Goal: Information Seeking & Learning: Check status

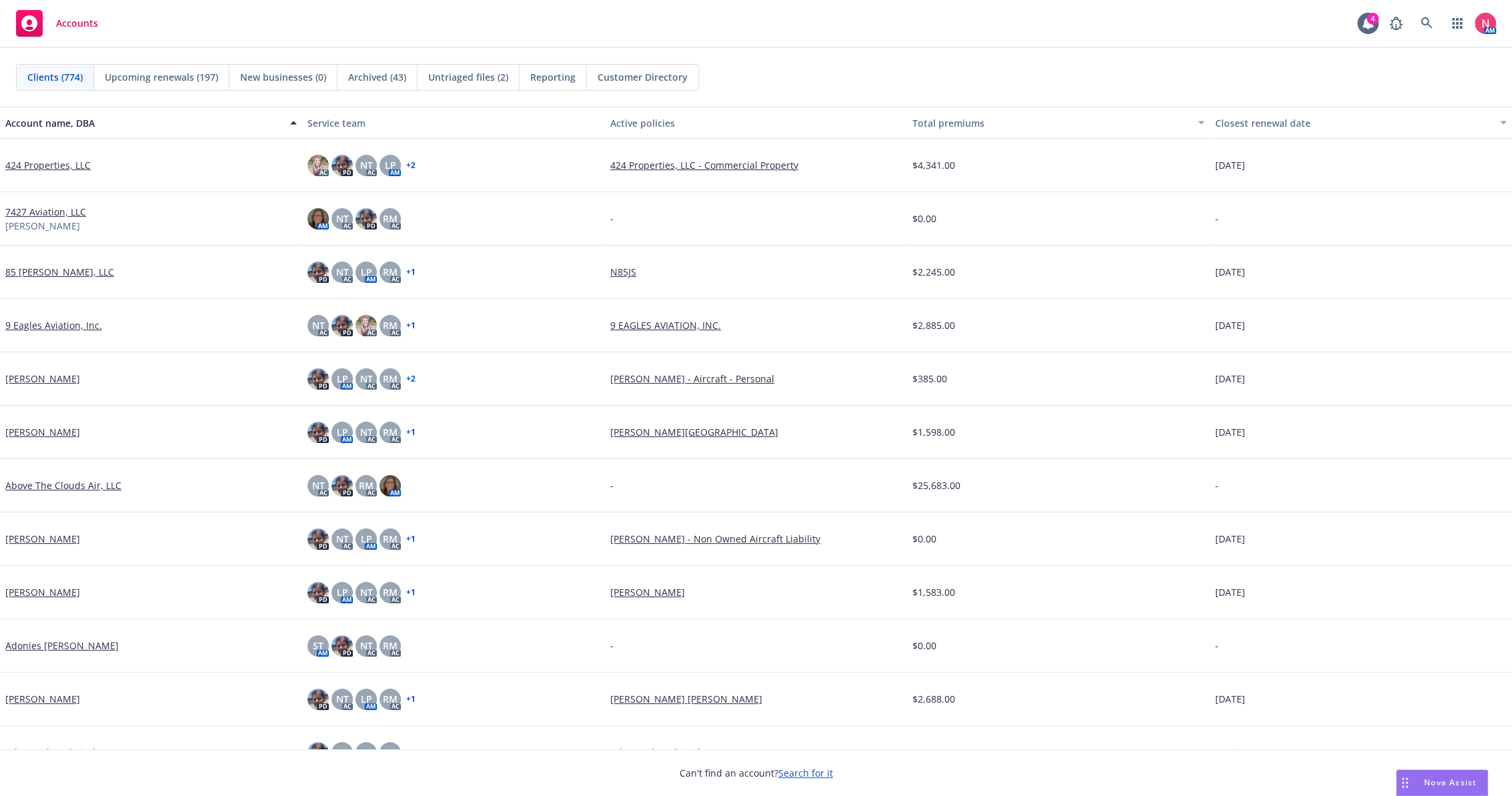
click at [1313, 57] on div "Clients (774) Upcoming renewals (197) New businesses (0) Archived (43) Untriage…" at bounding box center [756, 78] width 1512 height 58
click at [1495, 24] on img at bounding box center [1485, 23] width 21 height 21
click at [1493, 24] on img at bounding box center [1485, 23] width 21 height 21
click at [1457, 21] on icon "button" at bounding box center [1458, 24] width 11 height 11
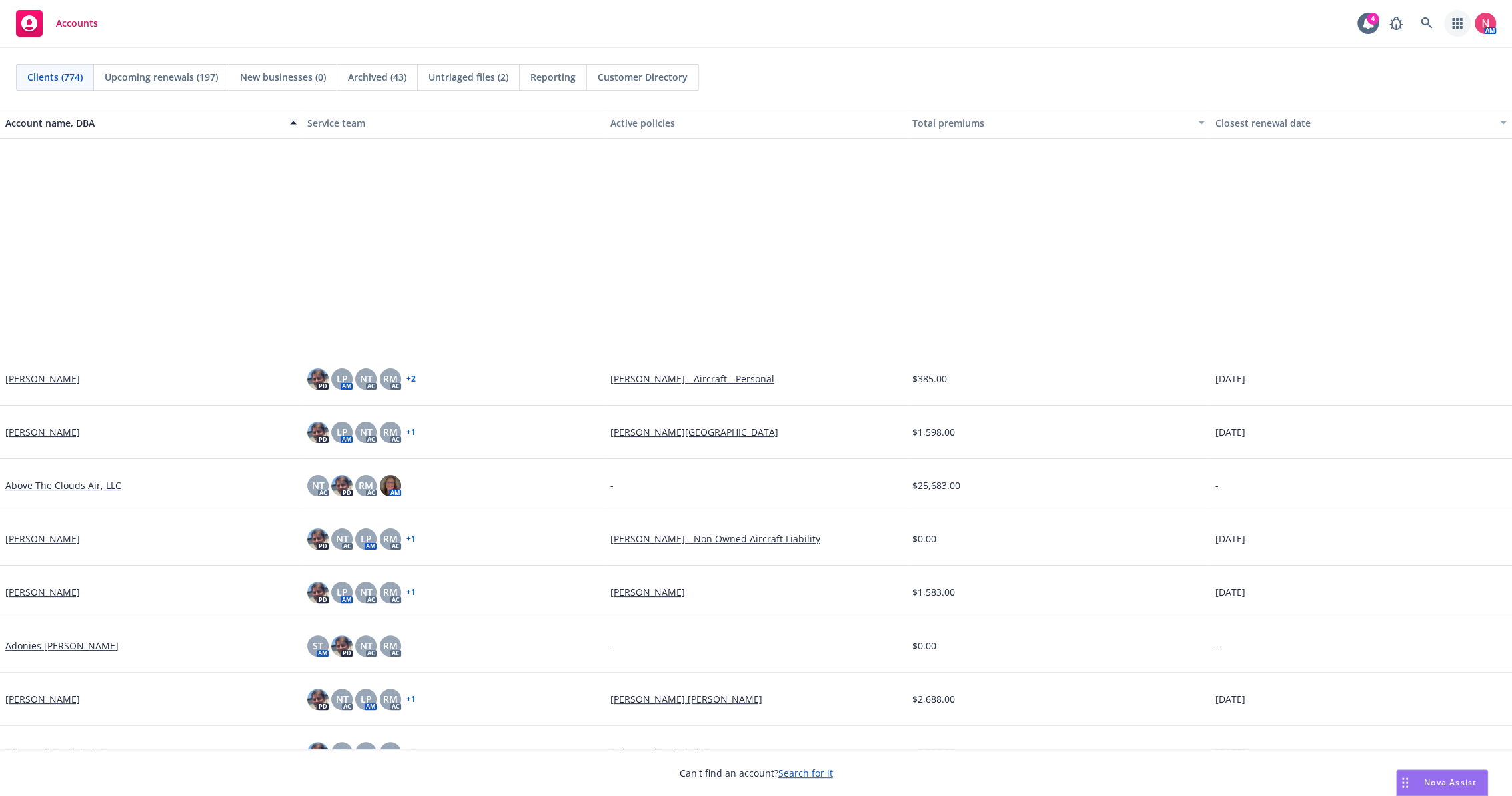
scroll to position [74, 0]
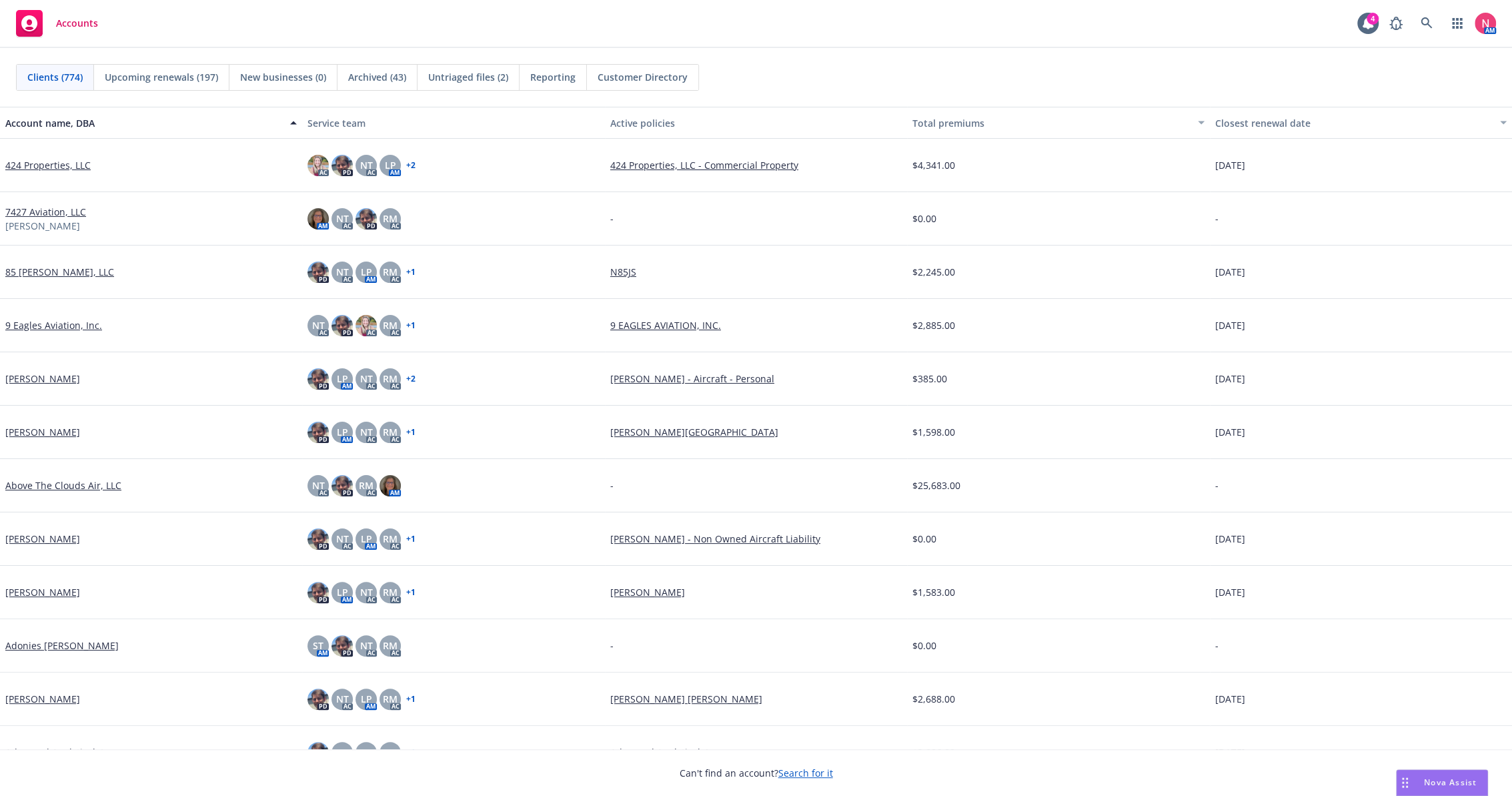
click at [34, 26] on icon at bounding box center [29, 24] width 16 height 16
click at [1487, 23] on img at bounding box center [1485, 23] width 21 height 21
click at [1488, 18] on img at bounding box center [1485, 23] width 21 height 21
click at [1459, 18] on icon "button" at bounding box center [1458, 24] width 11 height 11
click at [1460, 19] on icon "button" at bounding box center [1457, 24] width 10 height 11
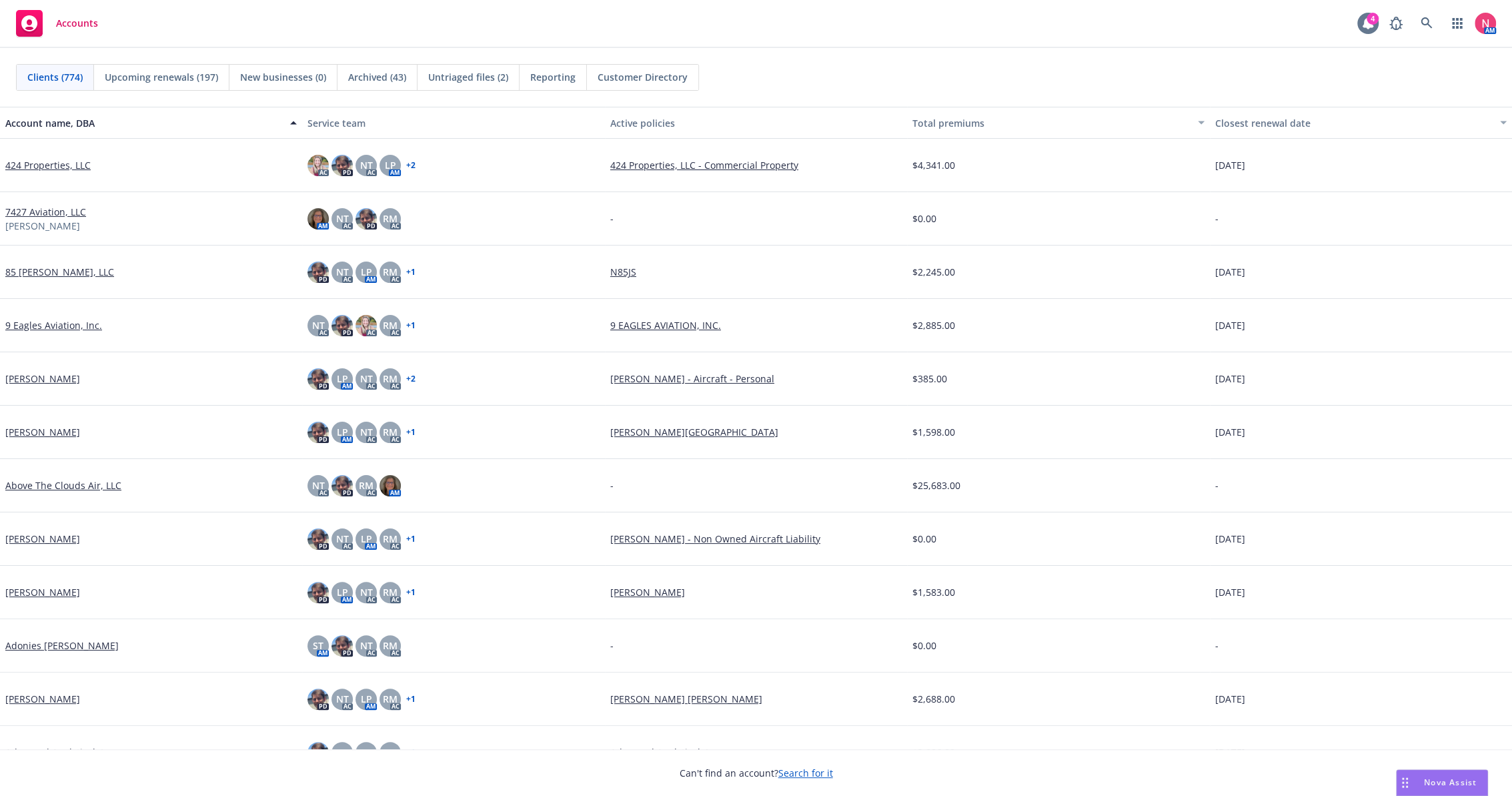
click at [1377, 24] on div at bounding box center [1368, 23] width 21 height 21
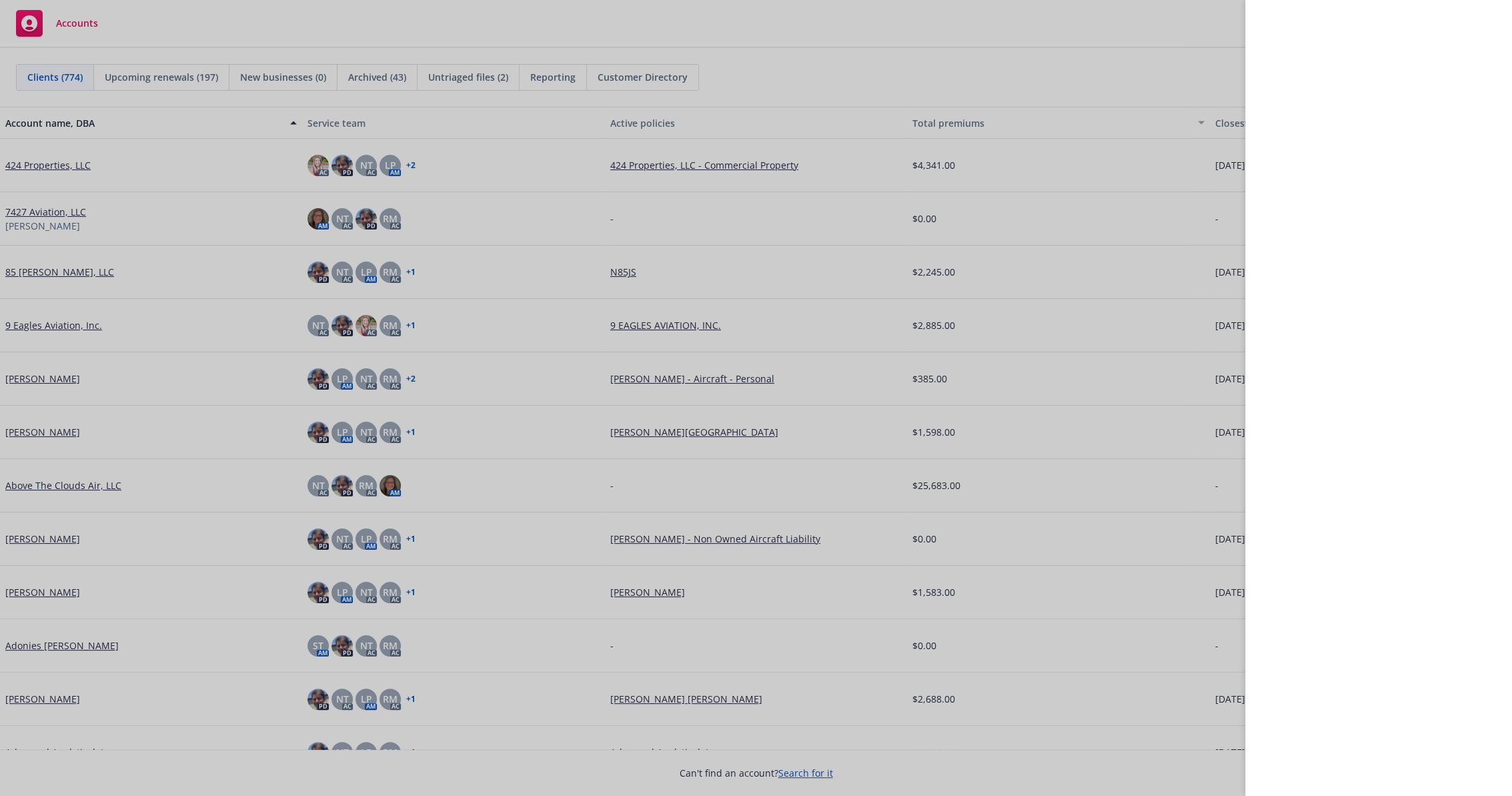
click at [1199, 39] on div at bounding box center [756, 398] width 1512 height 796
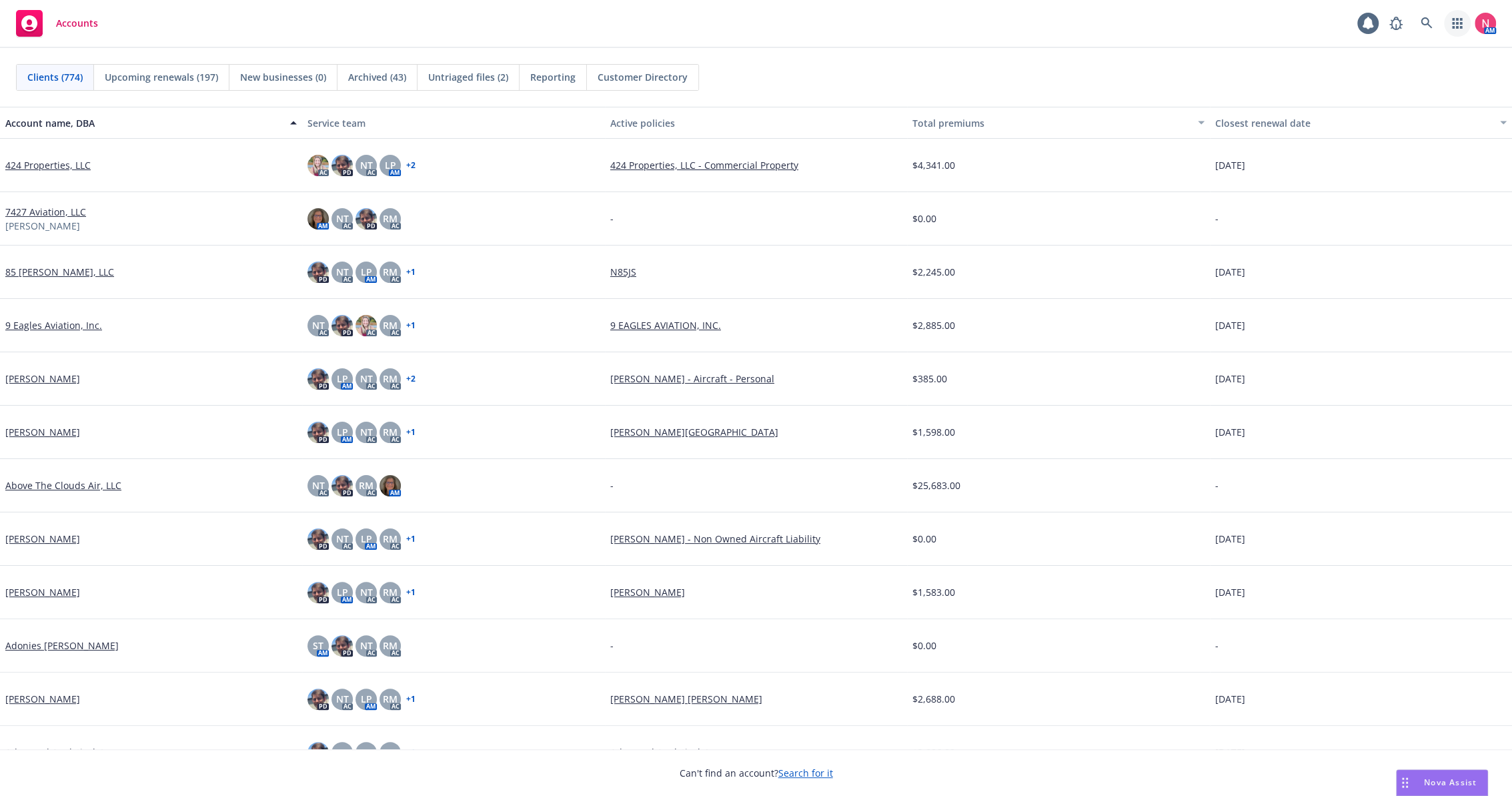
click at [1460, 18] on icon "button" at bounding box center [1457, 24] width 10 height 11
click at [1425, 18] on icon at bounding box center [1426, 23] width 12 height 12
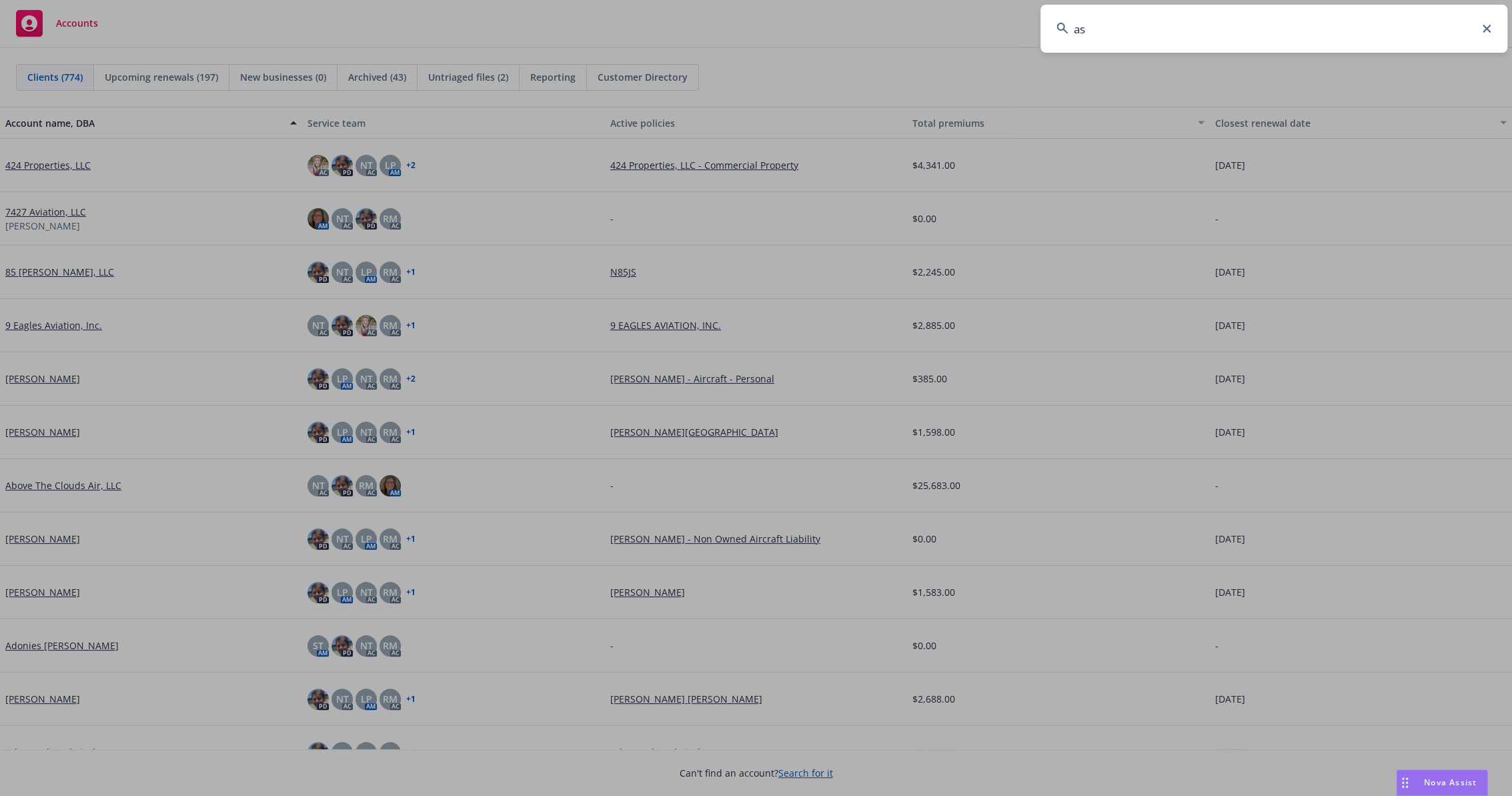
type input "asd"
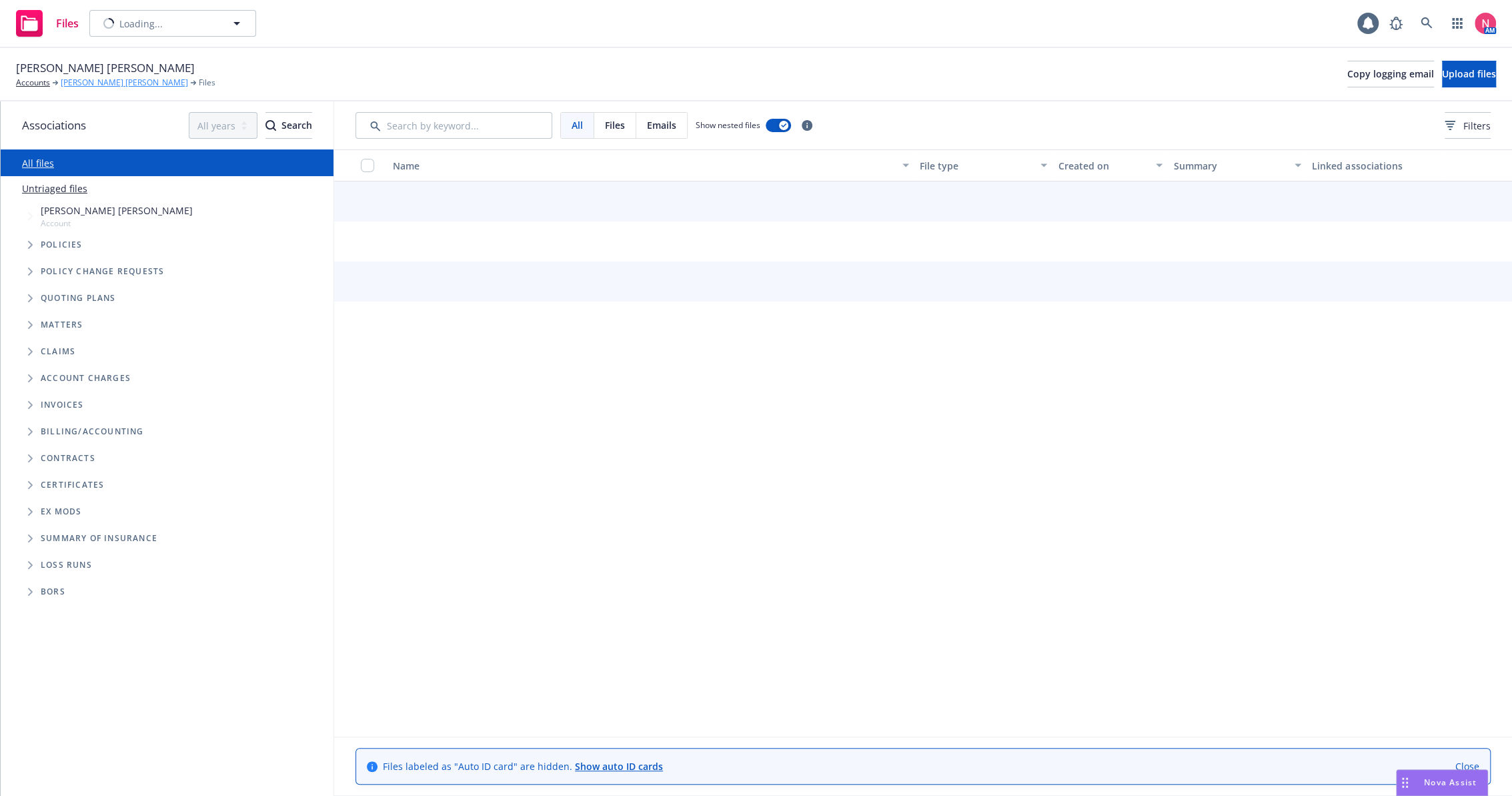
click at [96, 80] on link "John Crystal" at bounding box center [125, 82] width 128 height 12
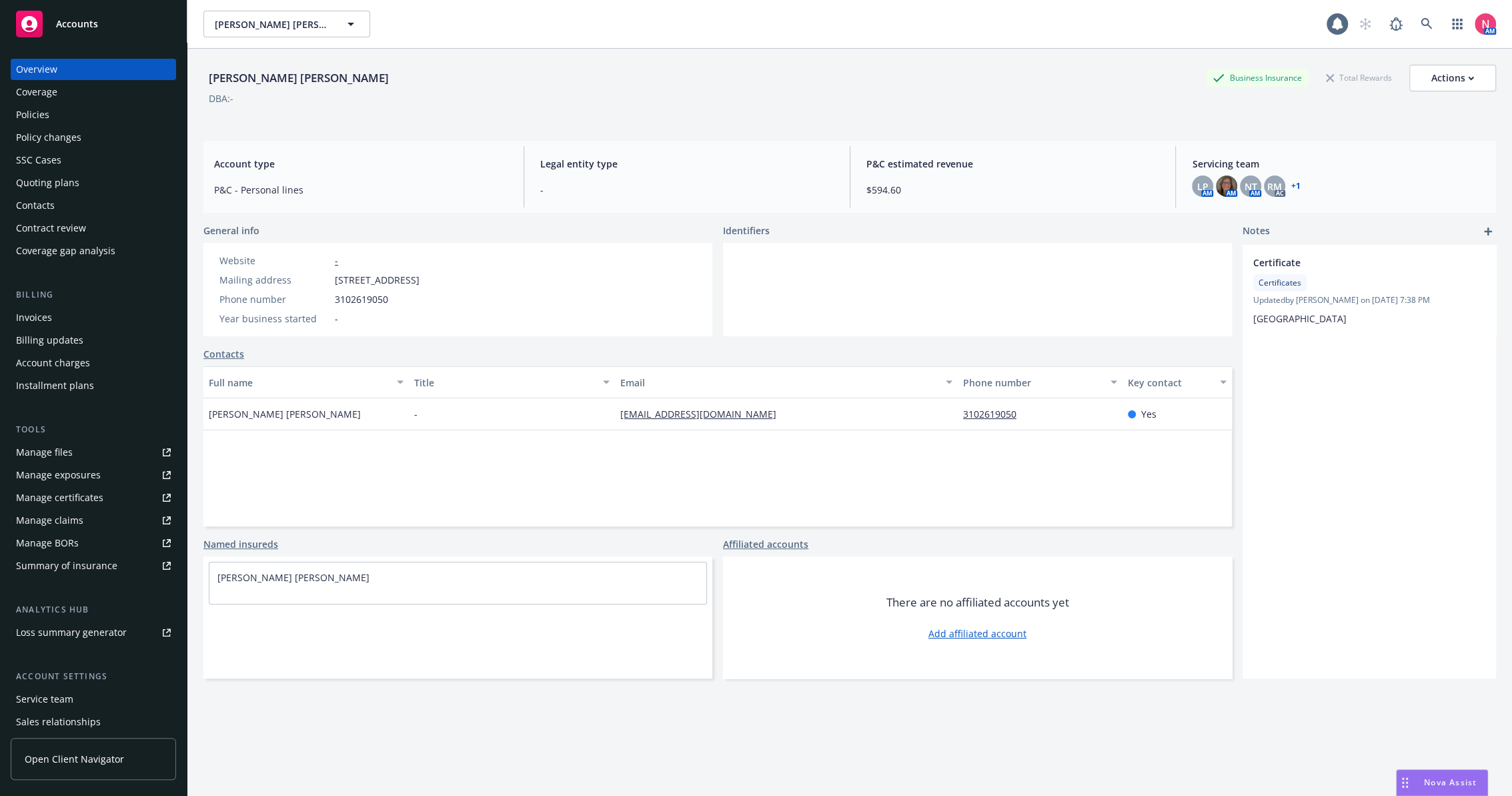
click at [83, 123] on div "Policies" at bounding box center [94, 114] width 155 height 21
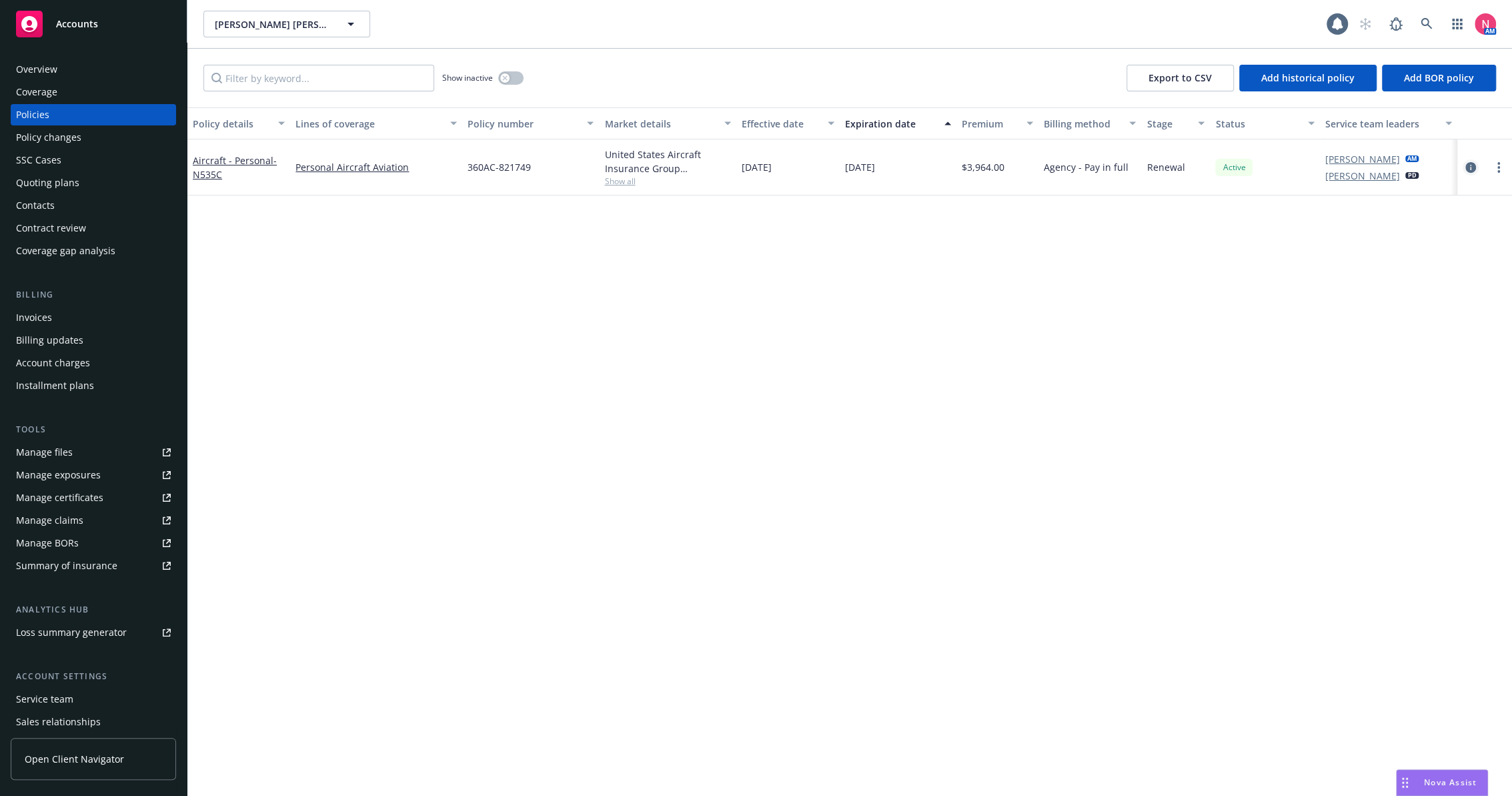
click at [1472, 172] on link "circleInformation" at bounding box center [1471, 168] width 16 height 16
click at [651, 390] on div "Policy details Lines of coverage Policy number Market details Effective date Ex…" at bounding box center [850, 451] width 1325 height 688
click at [1480, 165] on div at bounding box center [1485, 168] width 44 height 16
click at [1472, 165] on icon "circleInformation" at bounding box center [1471, 168] width 11 height 11
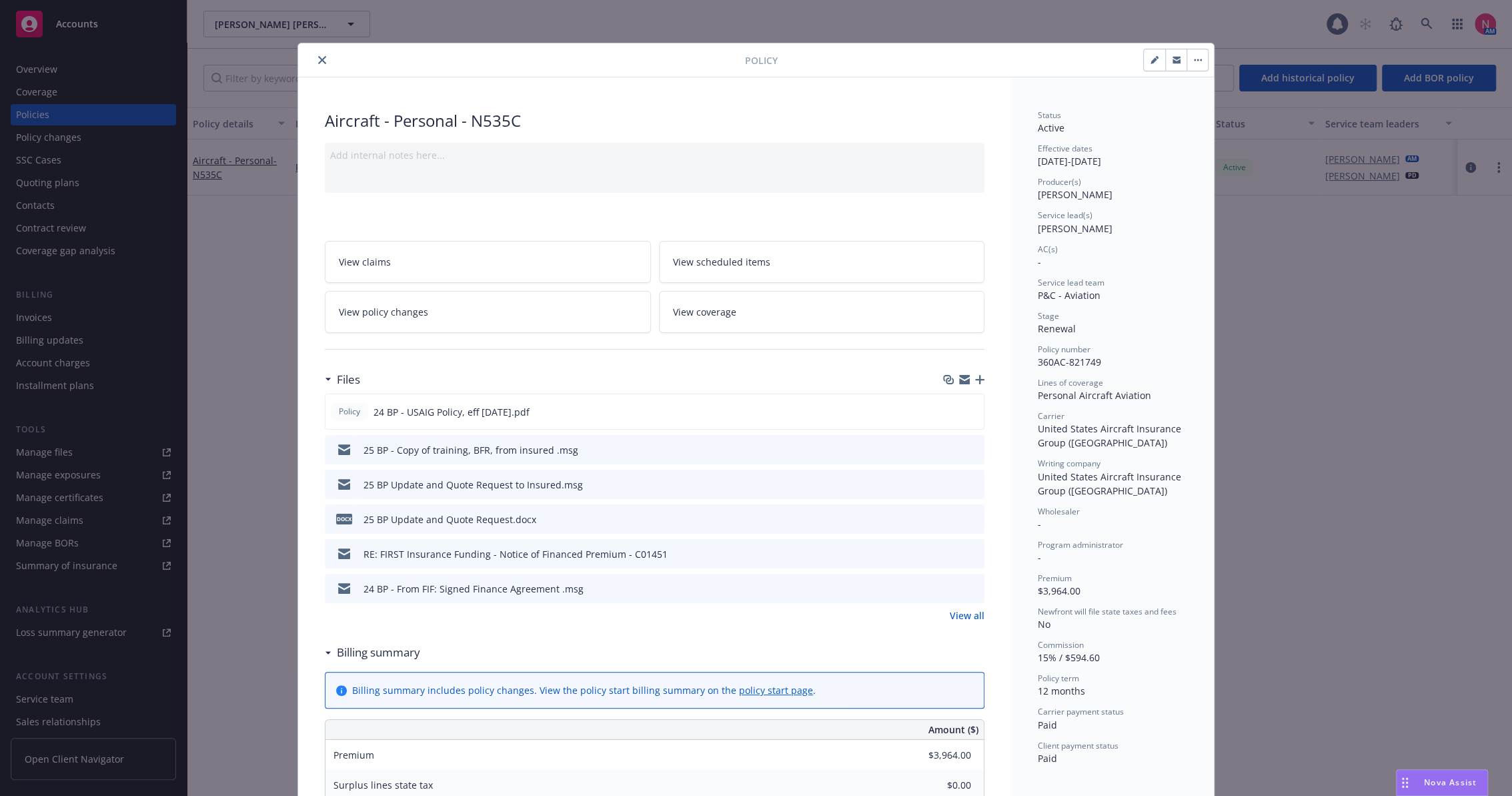
scroll to position [39, 0]
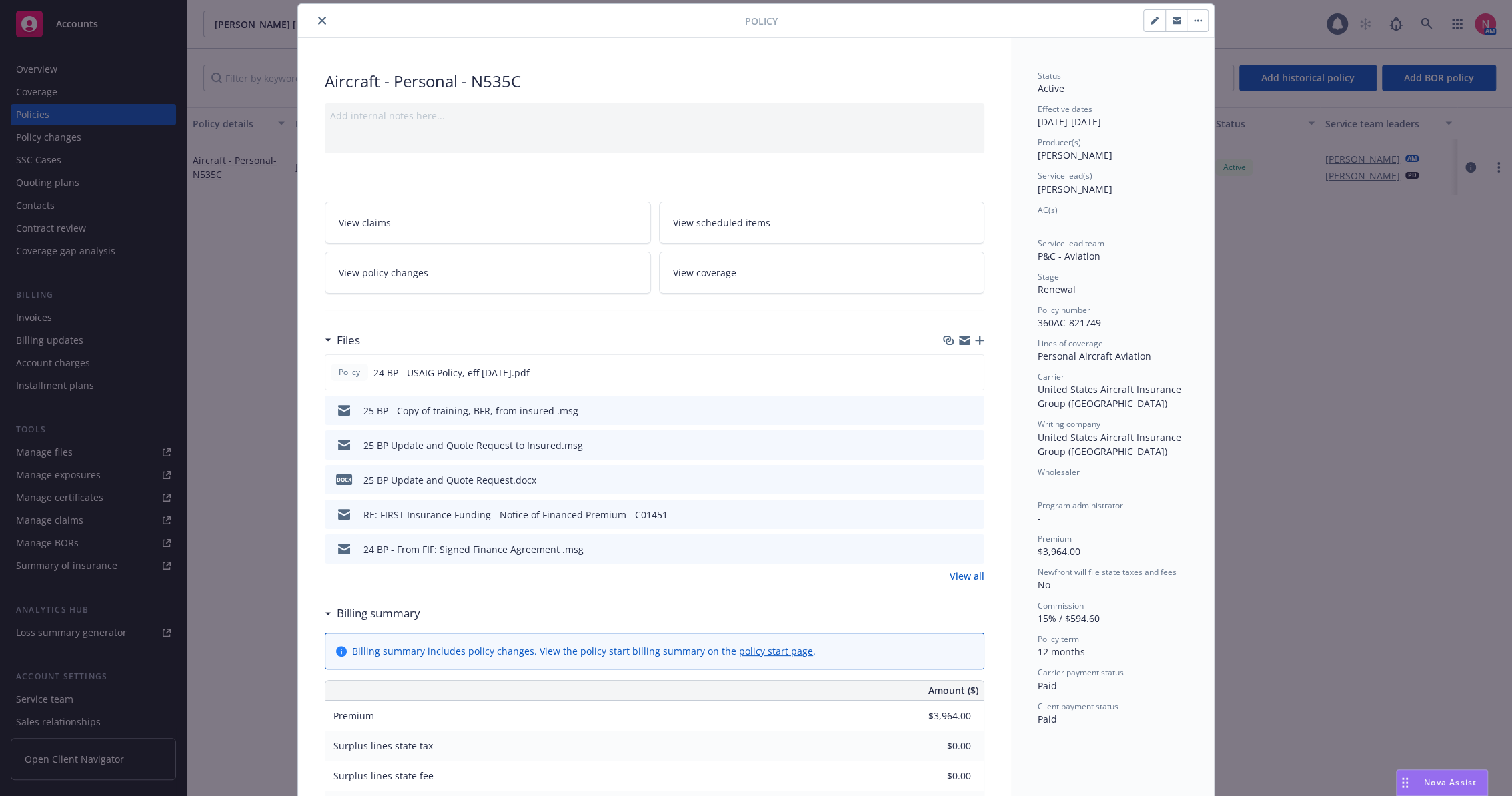
click at [1153, 17] on button "button" at bounding box center [1155, 20] width 21 height 21
select select "RENEWAL"
select select "12"
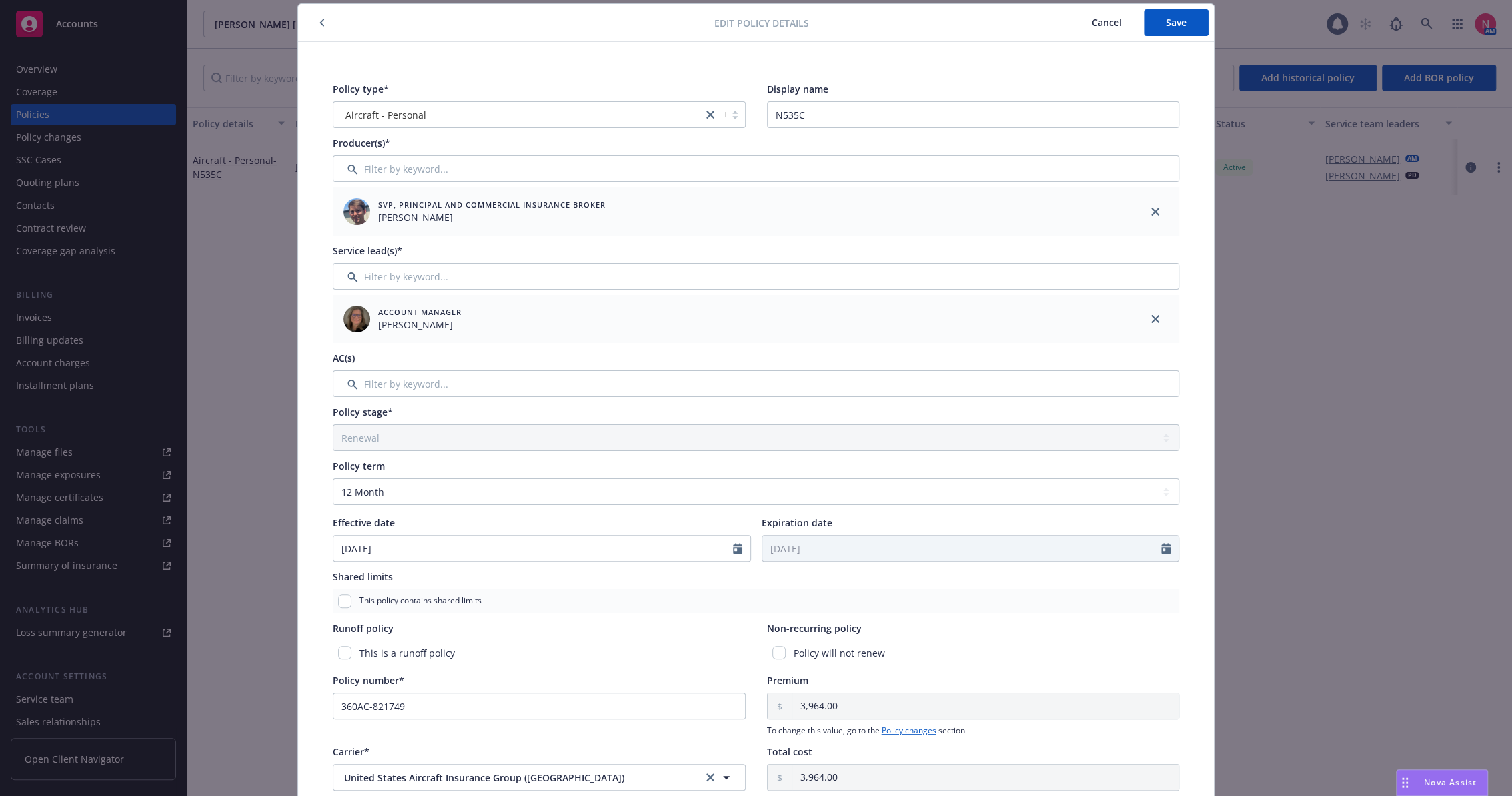
click at [1109, 21] on span "Cancel" at bounding box center [1107, 23] width 30 height 13
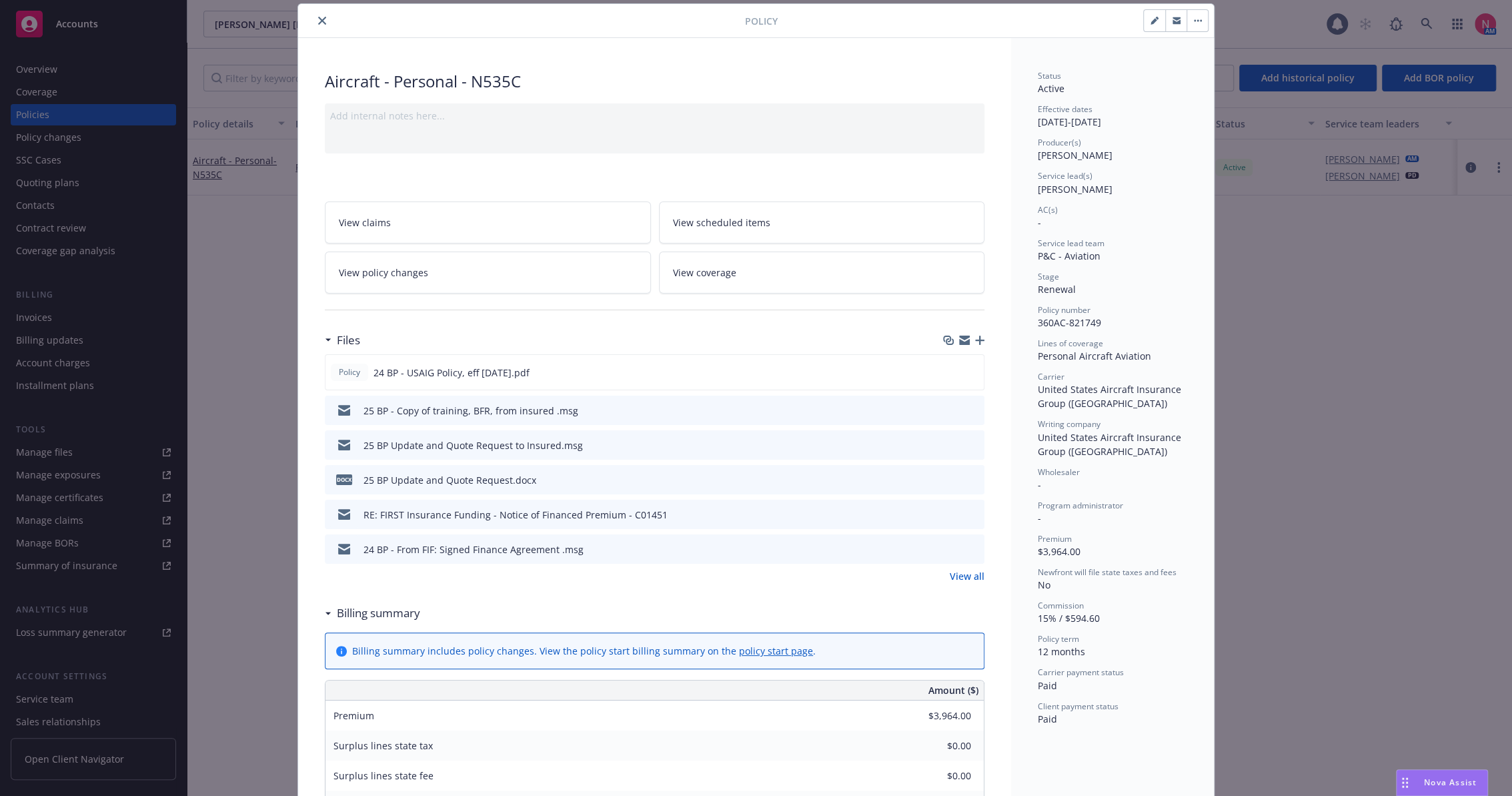
click at [319, 18] on icon "close" at bounding box center [322, 20] width 8 height 8
